Goal: Task Accomplishment & Management: Use online tool/utility

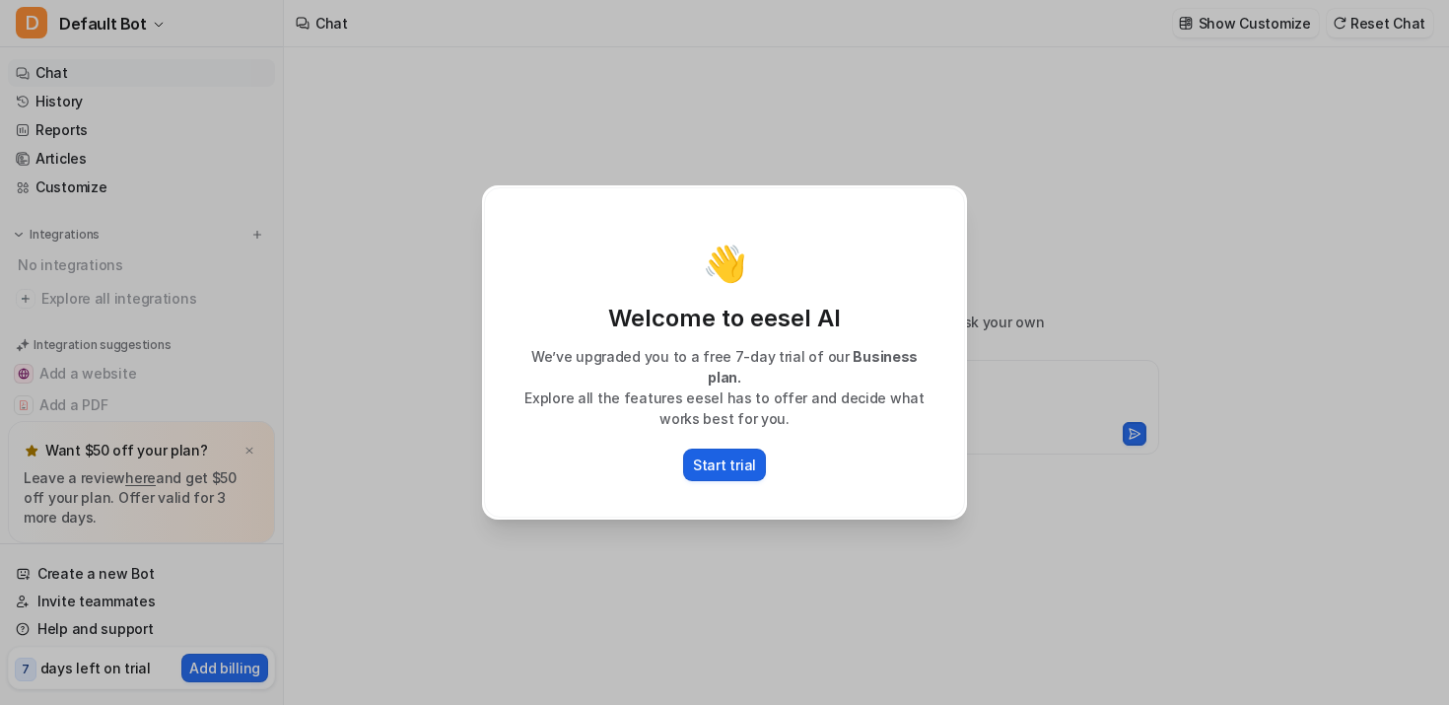
type textarea "**********"
click at [729, 455] on p "Start trial" at bounding box center [724, 464] width 63 height 21
